Goal: Transaction & Acquisition: Purchase product/service

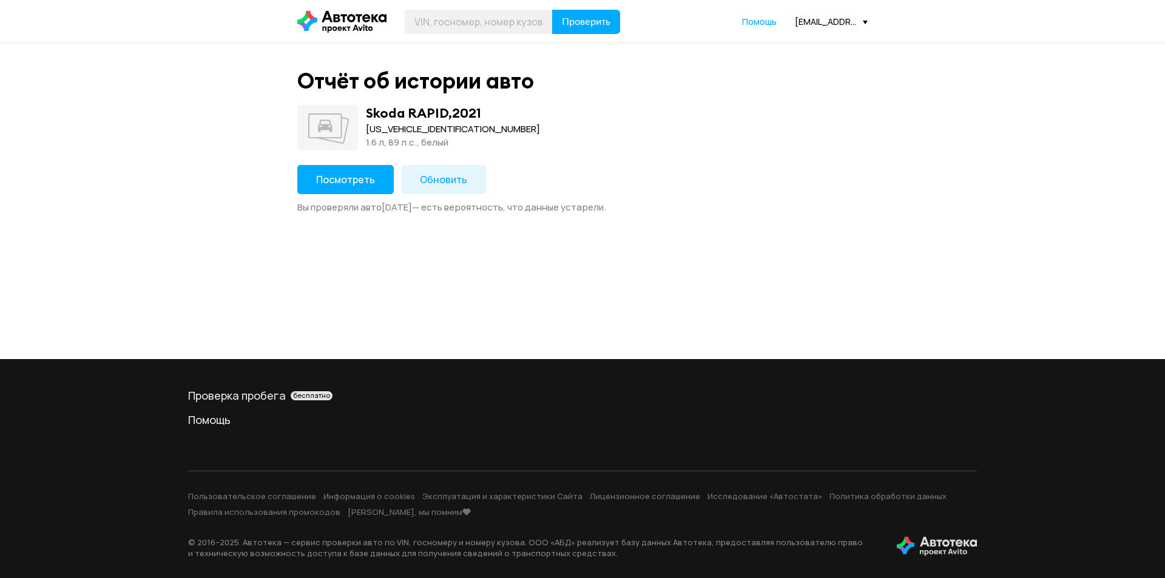
click at [343, 184] on span "Посмотреть" at bounding box center [345, 179] width 59 height 13
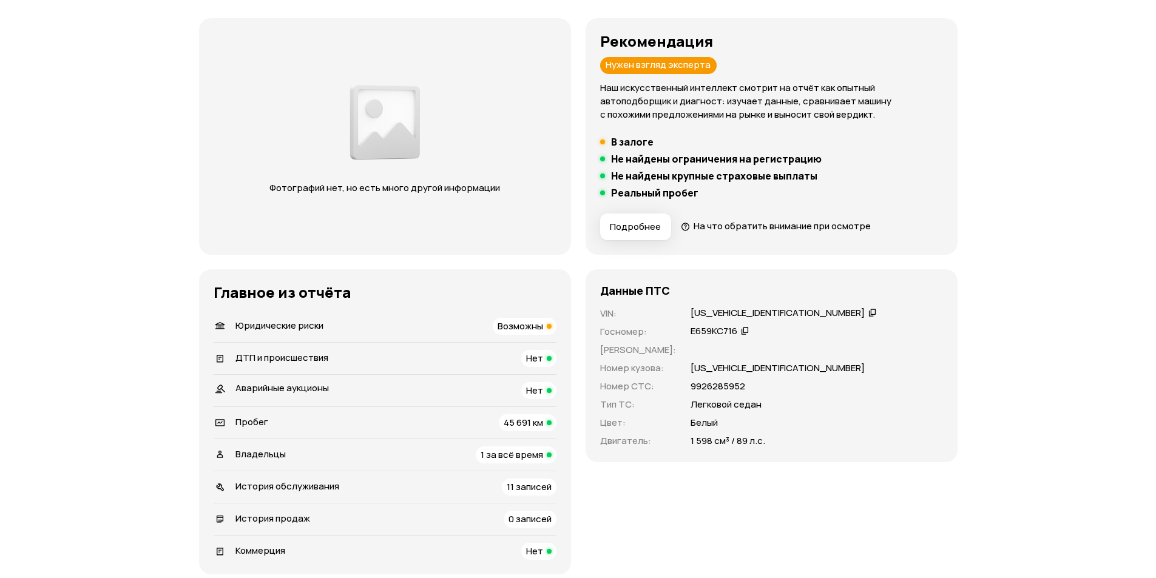
scroll to position [182, 0]
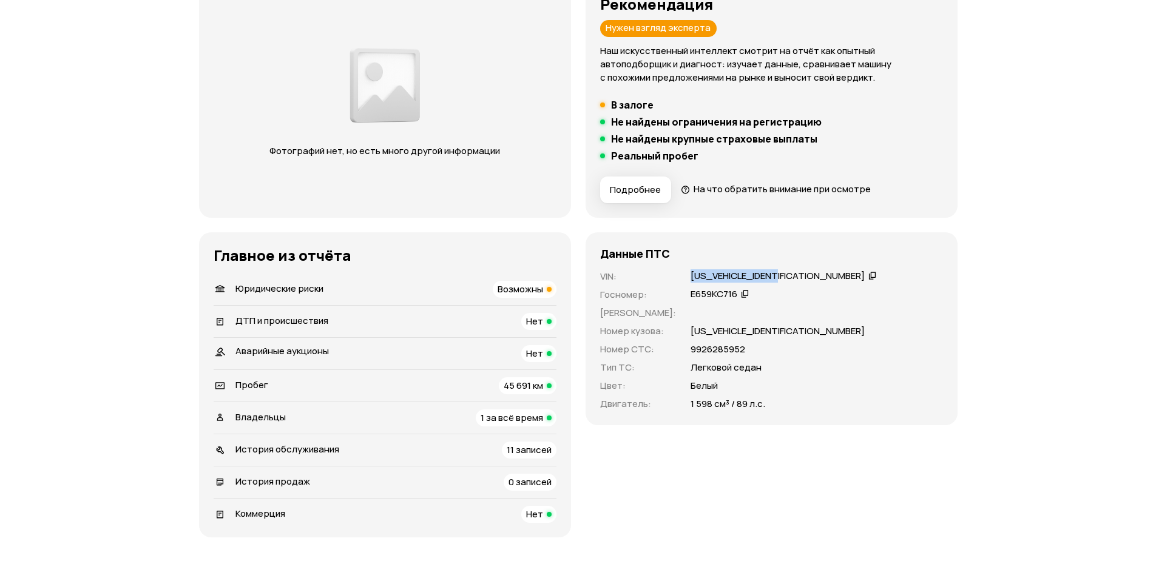
drag, startPoint x: 699, startPoint y: 280, endPoint x: 775, endPoint y: 280, distance: 75.8
click at [775, 280] on div "[US_VEHICLE_IDENTIFICATION_NUMBER]" at bounding box center [784, 276] width 190 height 13
copy div "[US_VEHICLE_IDENTIFICATION_NUMBER]"
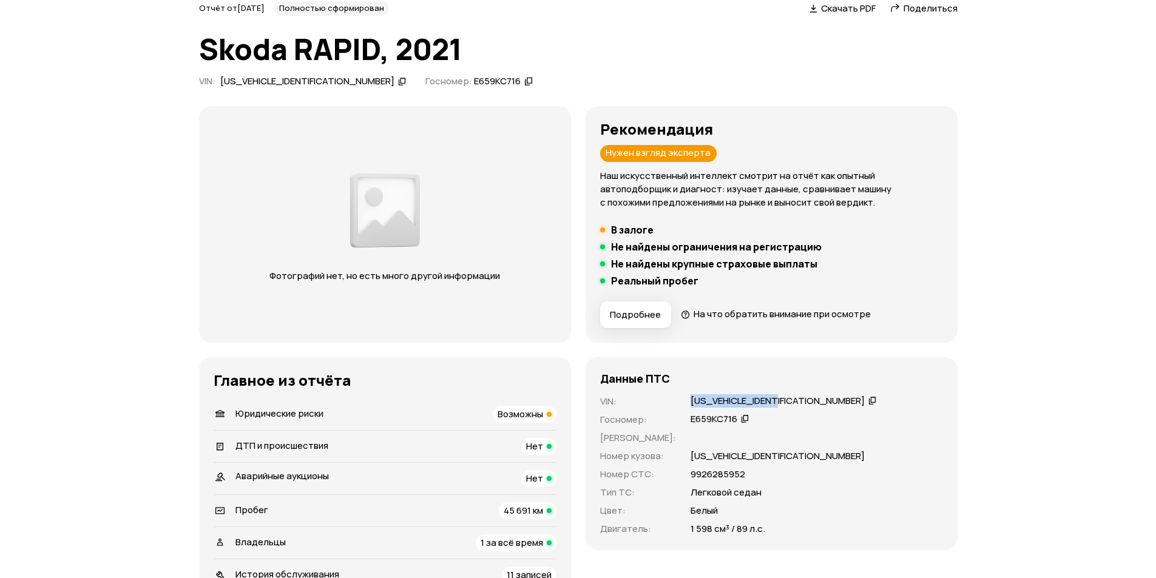
scroll to position [0, 0]
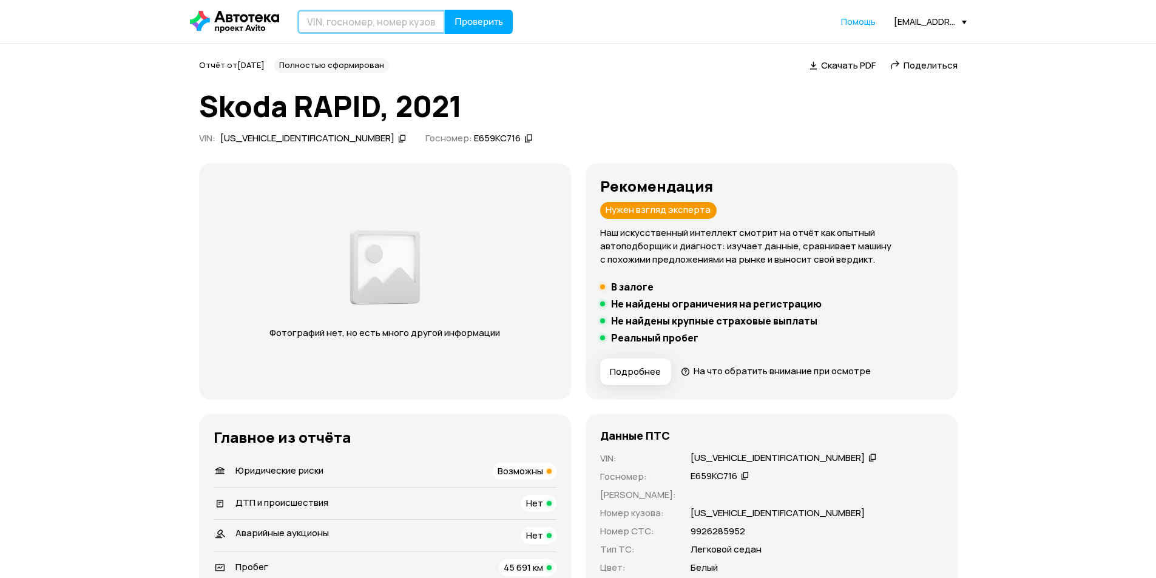
click at [317, 31] on input "text" at bounding box center [371, 22] width 148 height 24
paste input "[US_VEHICLE_IDENTIFICATION_NUMBER]"
type input "[US_VEHICLE_IDENTIFICATION_NUMBER]"
click at [482, 17] on span "Проверить" at bounding box center [478, 22] width 49 height 10
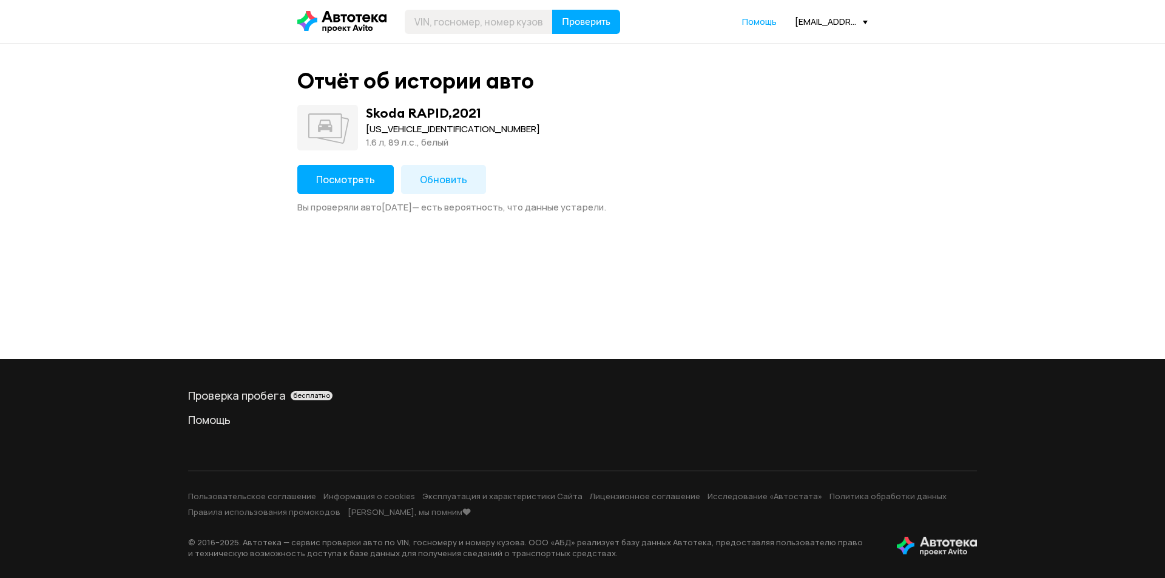
click at [312, 183] on button "Посмотреть" at bounding box center [345, 179] width 96 height 29
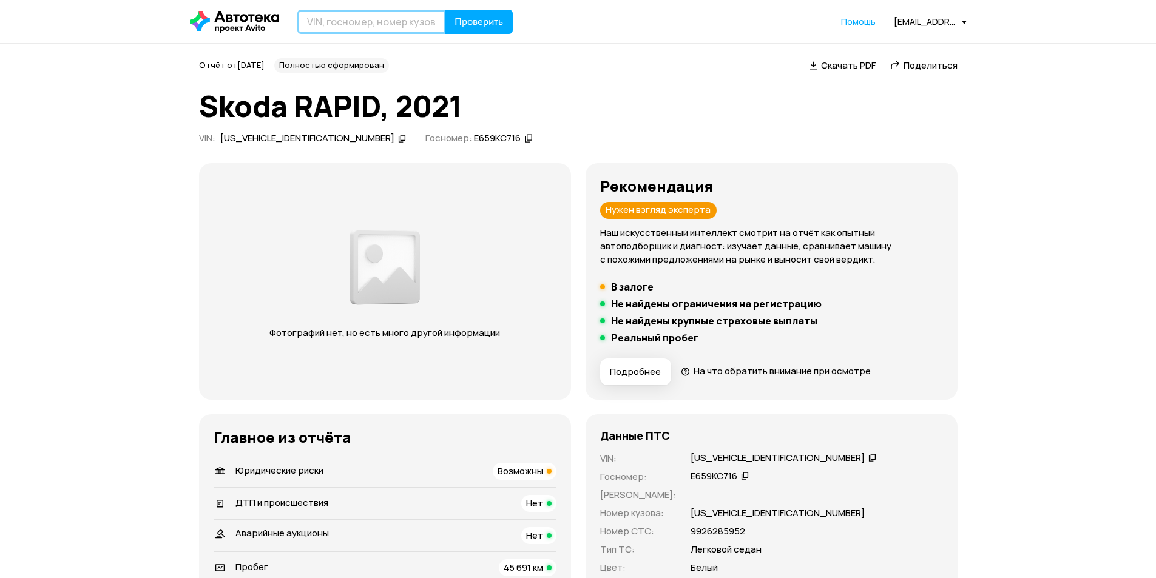
click at [359, 19] on input "text" at bounding box center [371, 22] width 148 height 24
paste input "[US_VEHICLE_IDENTIFICATION_NUMBER]"
type input "[US_VEHICLE_IDENTIFICATION_NUMBER]"
click at [498, 24] on span "Проверить" at bounding box center [478, 22] width 49 height 10
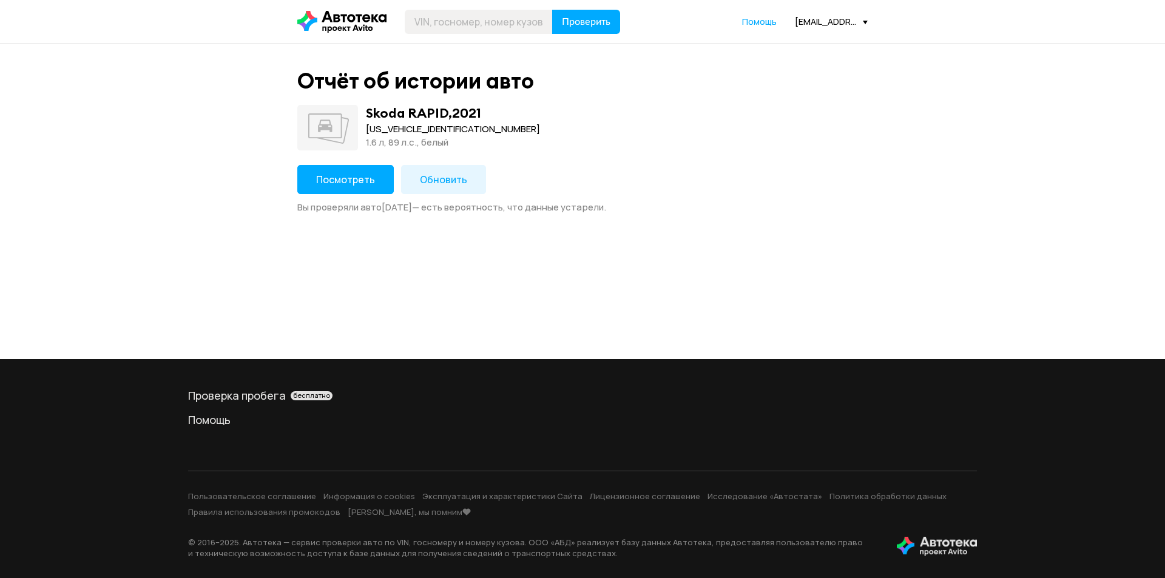
click at [429, 178] on span "Обновить" at bounding box center [443, 179] width 47 height 13
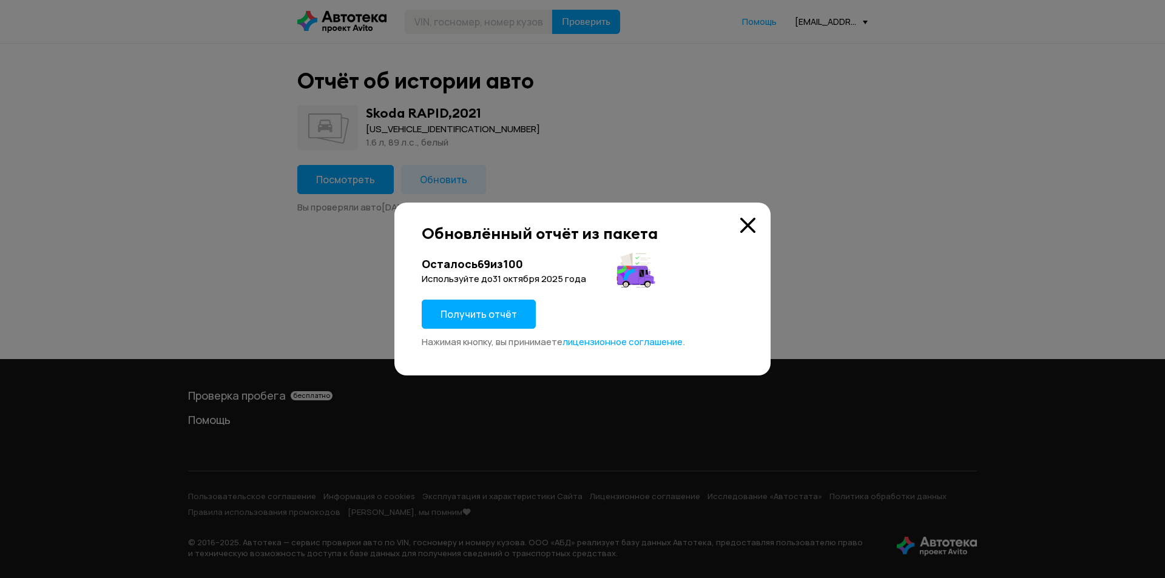
click at [474, 309] on span "Получить отчёт" at bounding box center [478, 314] width 76 height 13
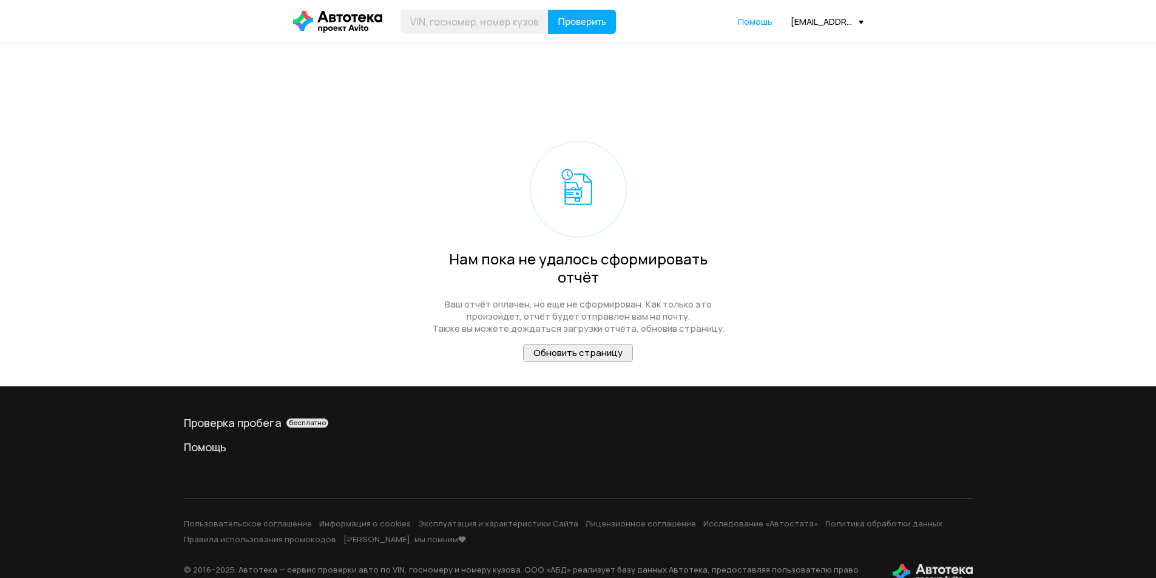
click at [564, 346] on span "Обновить страницу" at bounding box center [577, 352] width 89 height 13
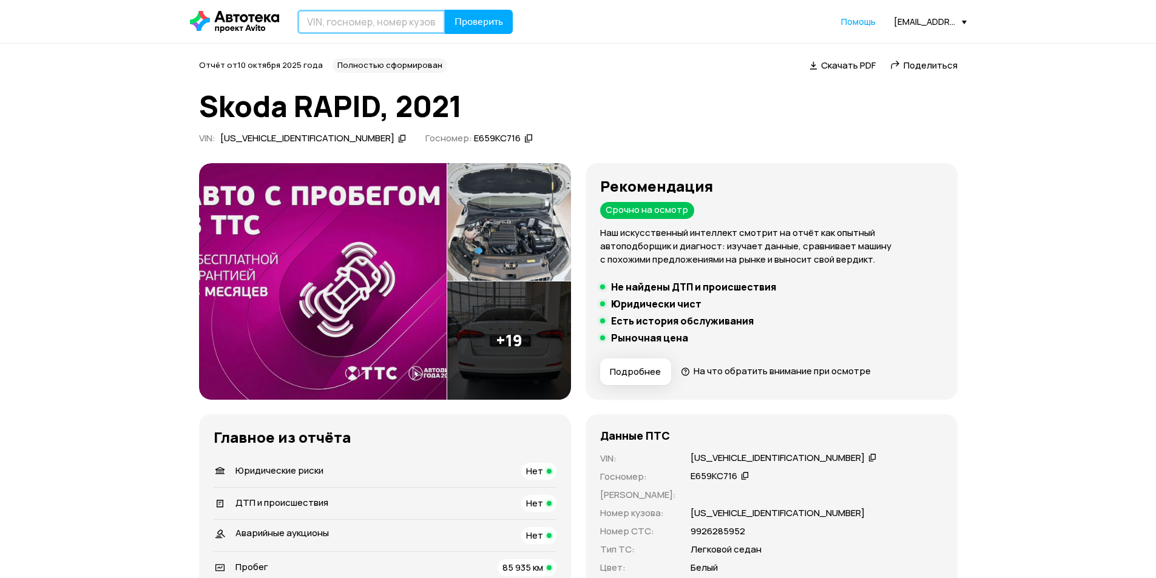
click at [329, 24] on input "text" at bounding box center [371, 22] width 148 height 24
paste input "JF2SJABC3HH437850"
type input "JF2SJABC3HH437850"
click at [480, 24] on span "Проверить" at bounding box center [478, 22] width 49 height 10
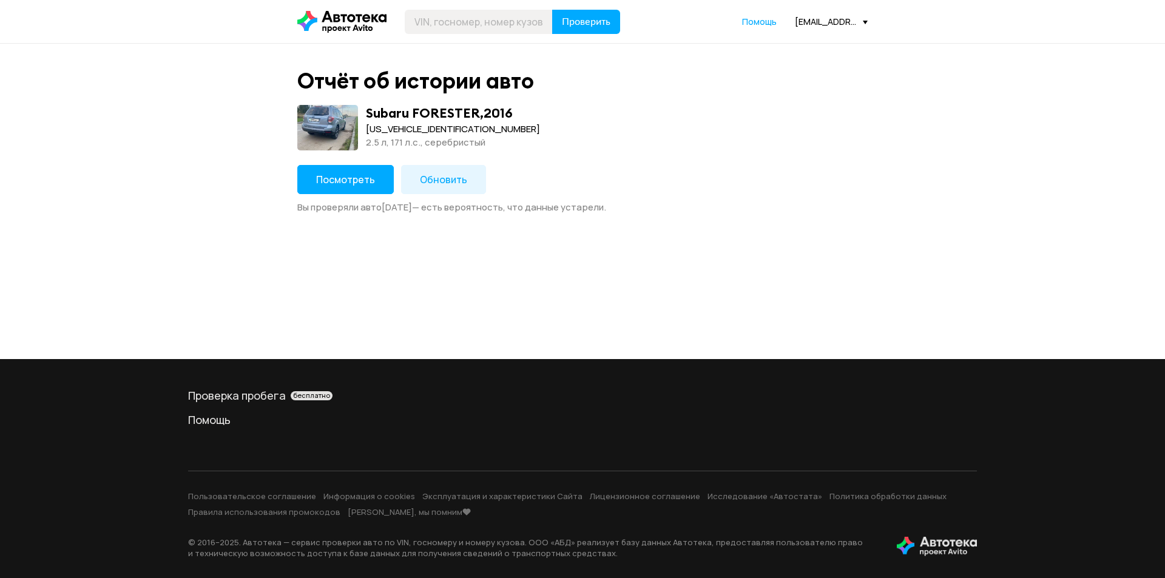
click at [351, 177] on span "Посмотреть" at bounding box center [345, 179] width 59 height 13
